Goal: Find specific page/section: Find specific page/section

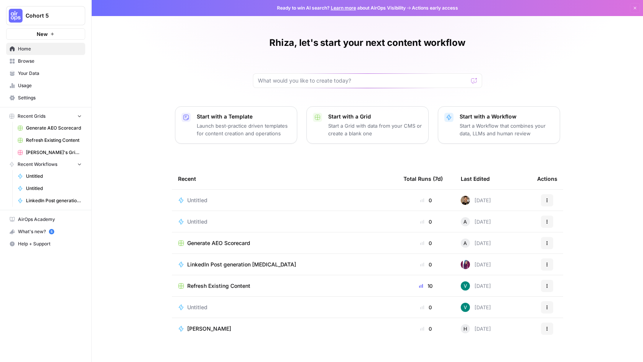
click at [246, 288] on span "Refresh Existing Content" at bounding box center [218, 286] width 63 height 8
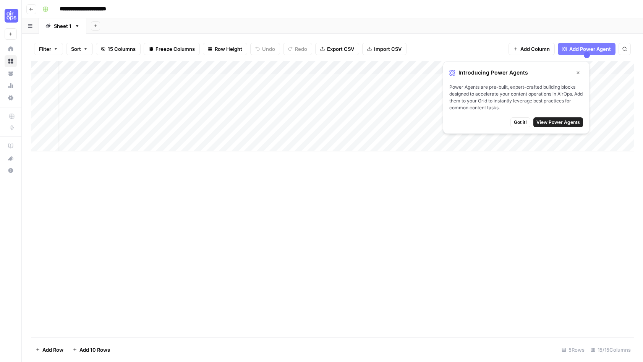
scroll to position [0, 14]
click at [579, 71] on icon "button" at bounding box center [578, 72] width 5 height 5
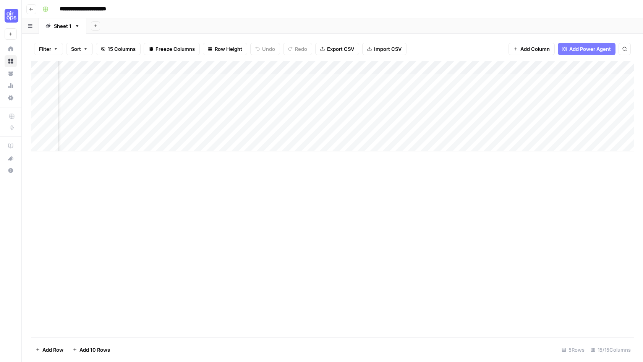
scroll to position [0, 739]
click at [29, 8] on icon "button" at bounding box center [31, 9] width 5 height 5
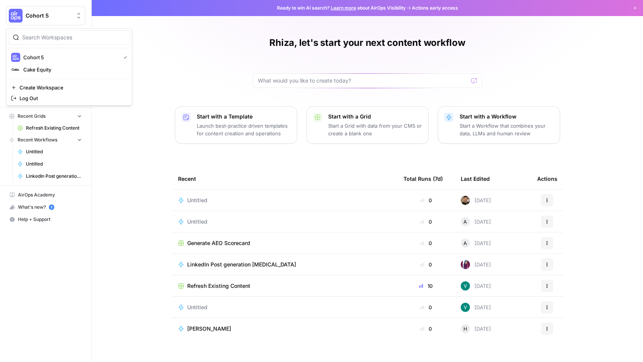
click at [37, 13] on span "Cohort 5" at bounding box center [49, 16] width 46 height 8
click at [47, 65] on div "Cake Equity" at bounding box center [69, 69] width 116 height 9
